Goal: Check status: Check status

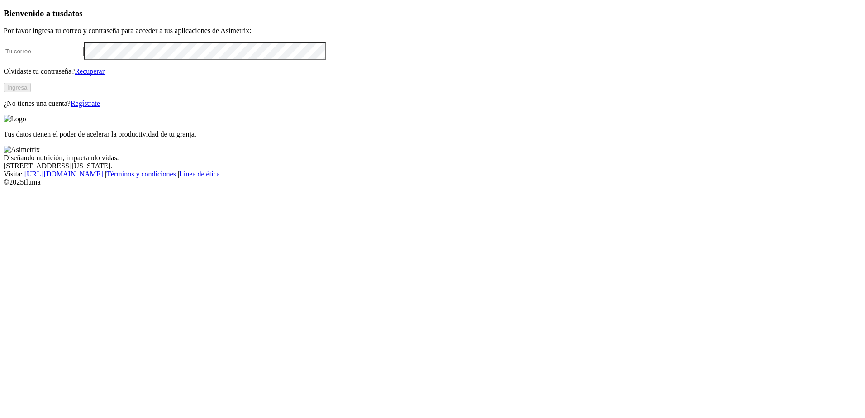
type input "[EMAIL_ADDRESS][DOMAIN_NAME]"
click at [31, 92] on button "Ingresa" at bounding box center [17, 88] width 27 height 10
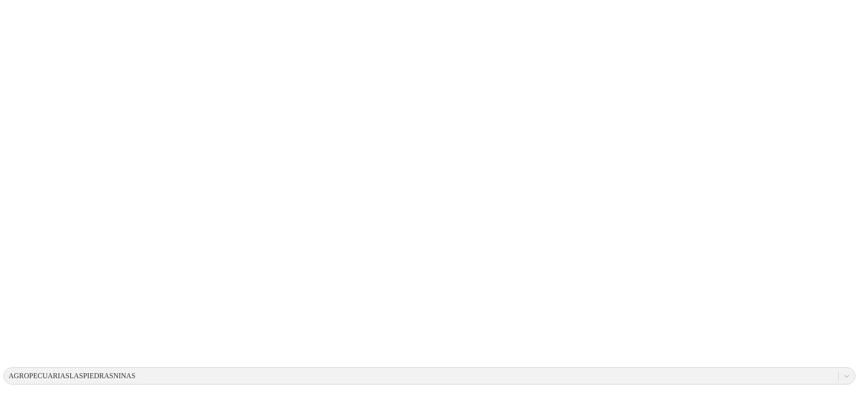
drag, startPoint x: 403, startPoint y: 148, endPoint x: 522, endPoint y: 179, distance: 123.2
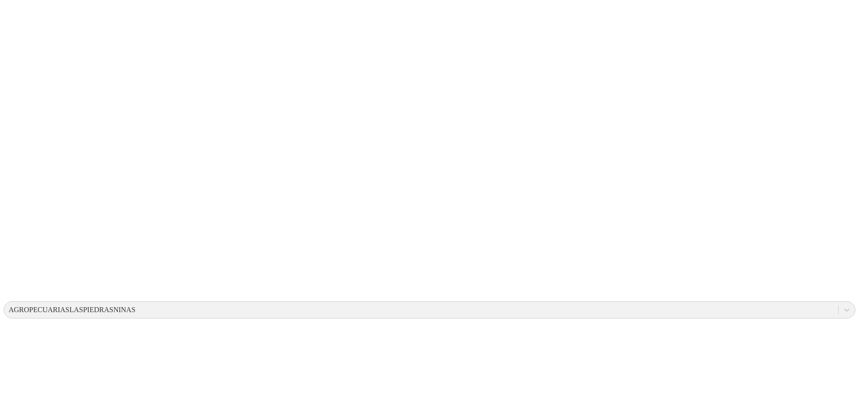
scroll to position [45, 0]
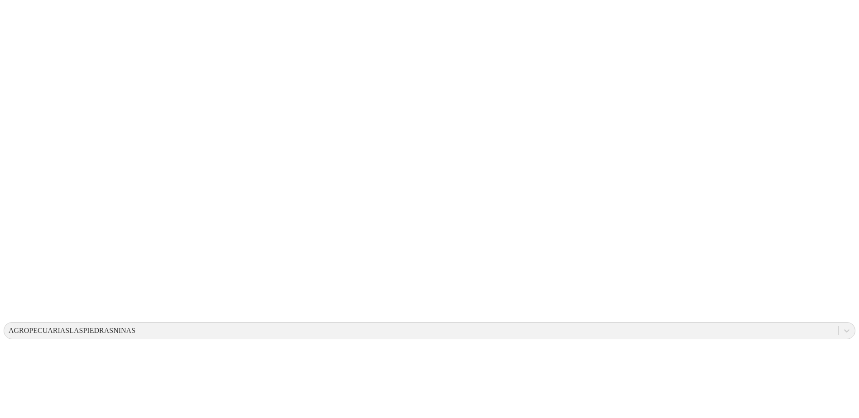
drag, startPoint x: 352, startPoint y: 89, endPoint x: 718, endPoint y: 157, distance: 372.4
drag, startPoint x: 259, startPoint y: 88, endPoint x: 626, endPoint y: 164, distance: 374.3
drag, startPoint x: 291, startPoint y: 80, endPoint x: 545, endPoint y: 168, distance: 269.2
